Goal: Task Accomplishment & Management: Complete application form

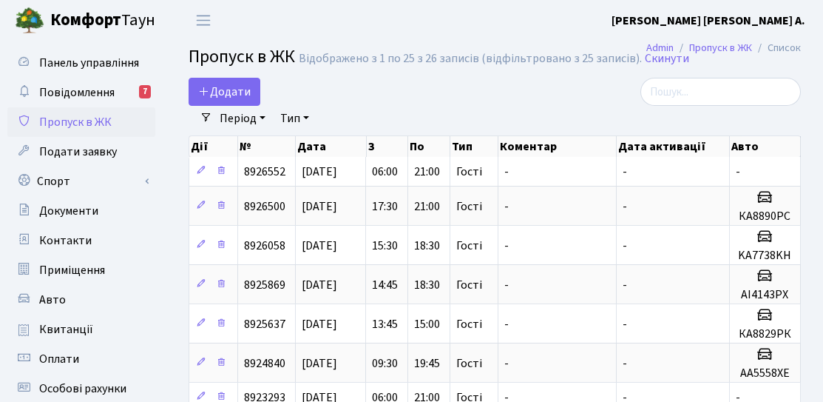
select select "25"
click at [218, 90] on span "Додати" at bounding box center [224, 92] width 53 height 16
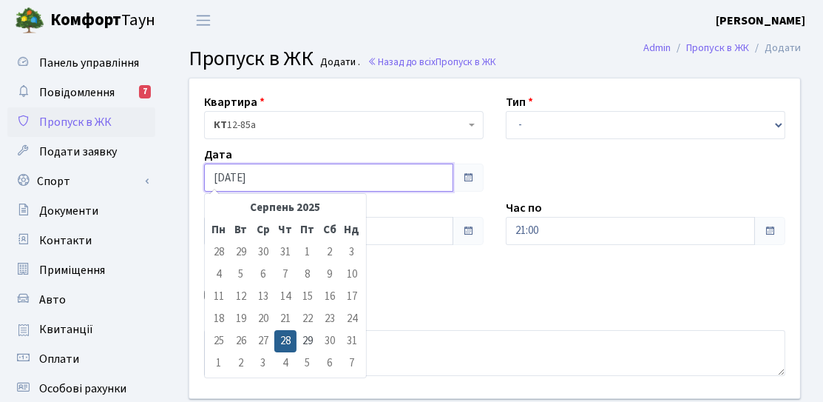
click at [286, 168] on input "[DATE]" at bounding box center [328, 178] width 249 height 28
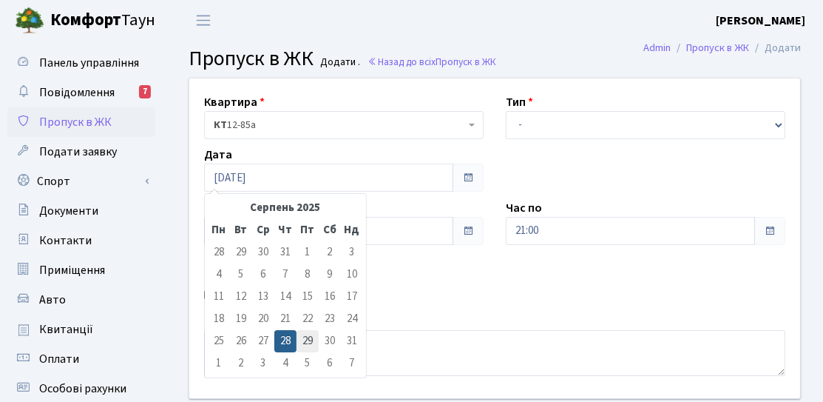
click at [311, 343] on td "29" at bounding box center [308, 341] width 22 height 22
type input "29.08.2025"
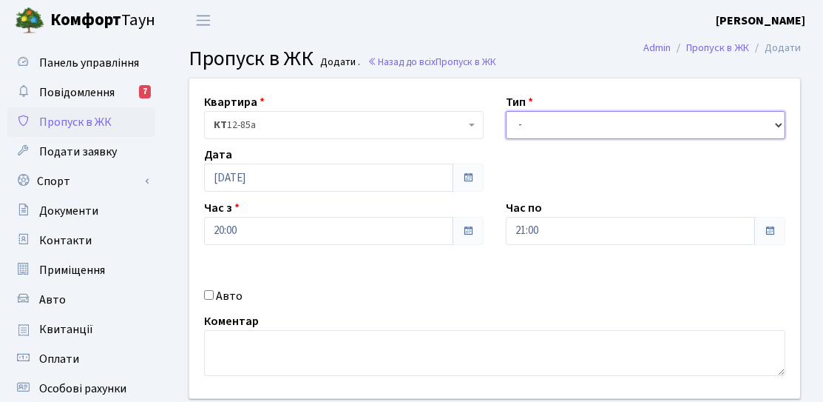
click at [560, 133] on select "- Доставка Таксі Гості Сервіс" at bounding box center [646, 125] width 280 height 28
select select "3"
click at [506, 111] on select "- Доставка Таксі Гості Сервіс" at bounding box center [646, 125] width 280 height 28
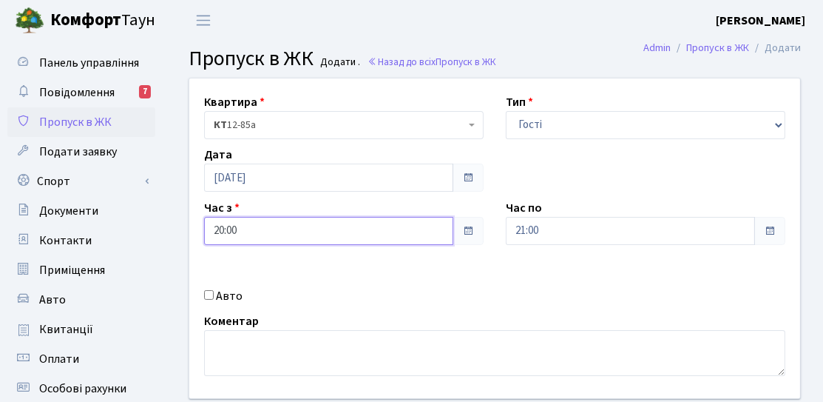
click at [240, 229] on input "20:00" at bounding box center [328, 231] width 249 height 28
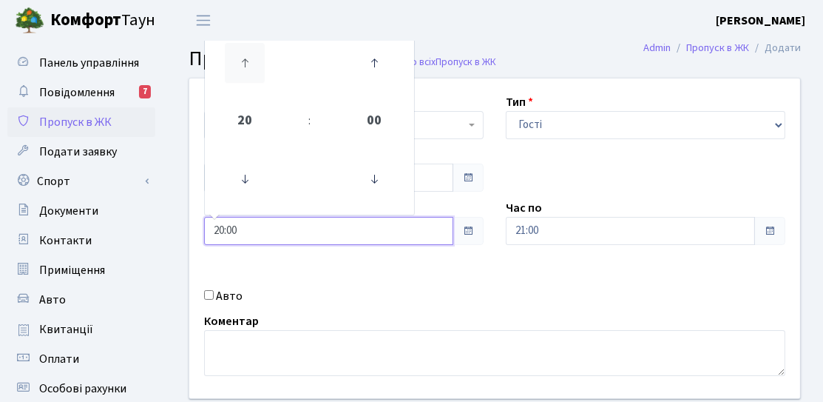
click at [234, 62] on icon at bounding box center [245, 63] width 40 height 40
click at [232, 187] on icon at bounding box center [245, 179] width 40 height 40
type input "20:00"
drag, startPoint x: 243, startPoint y: 229, endPoint x: 202, endPoint y: 228, distance: 41.5
click at [186, 229] on div "Квартира <b>КТ</b>&nbsp;&nbsp;&nbsp;&nbsp;12-85а КТ 12-85а Тип - Доставка Таксі…" at bounding box center [494, 238] width 633 height 320
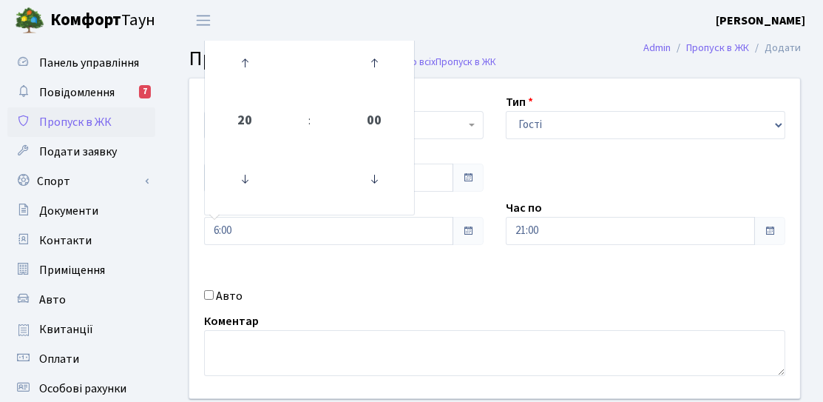
type input "06:00"
click at [326, 272] on div "Квартира <b>КТ</b>&nbsp;&nbsp;&nbsp;&nbsp;12-85а КТ 12-85а Тип - Доставка Таксі…" at bounding box center [494, 238] width 633 height 320
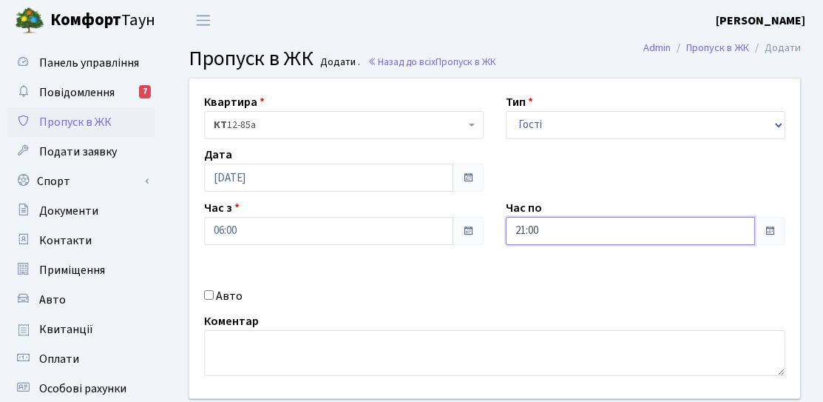
click at [575, 232] on input "21:00" at bounding box center [630, 231] width 249 height 28
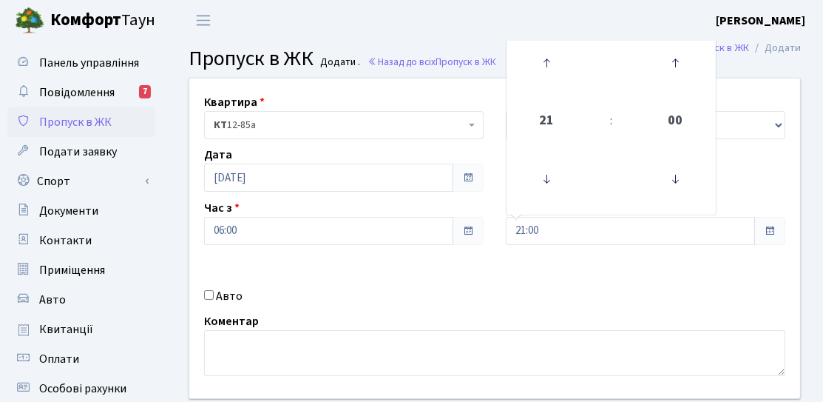
click at [371, 293] on div "Авто" at bounding box center [344, 296] width 302 height 18
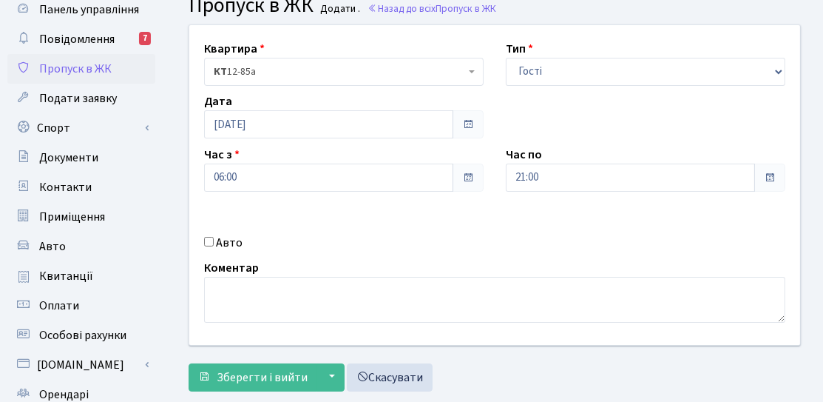
scroll to position [74, 0]
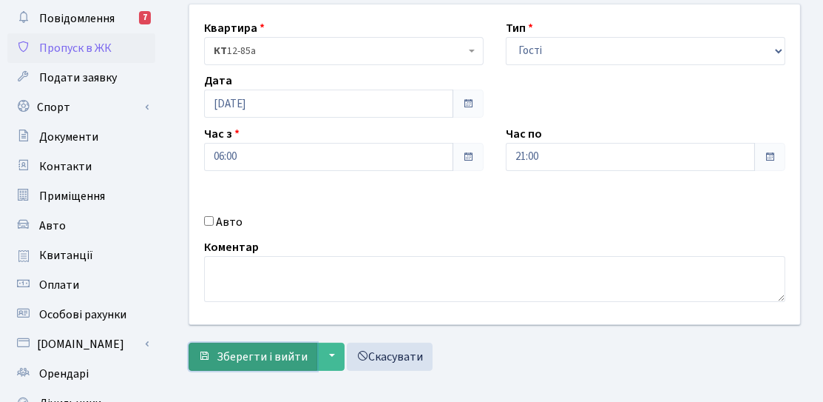
click at [265, 363] on span "Зберегти і вийти" at bounding box center [262, 356] width 91 height 16
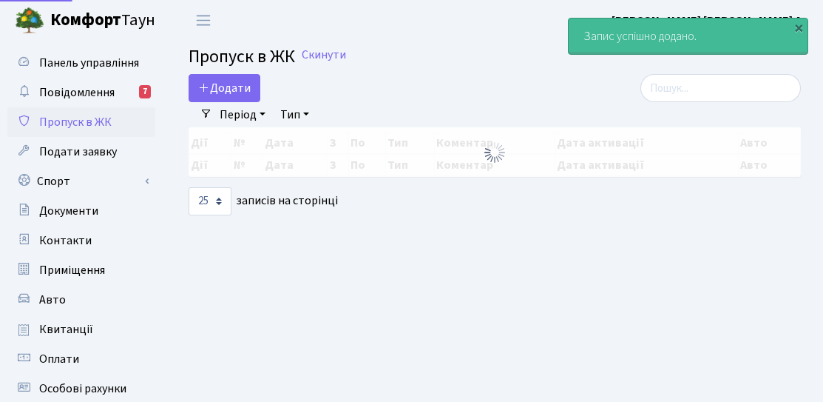
select select "25"
